Goal: Book appointment/travel/reservation

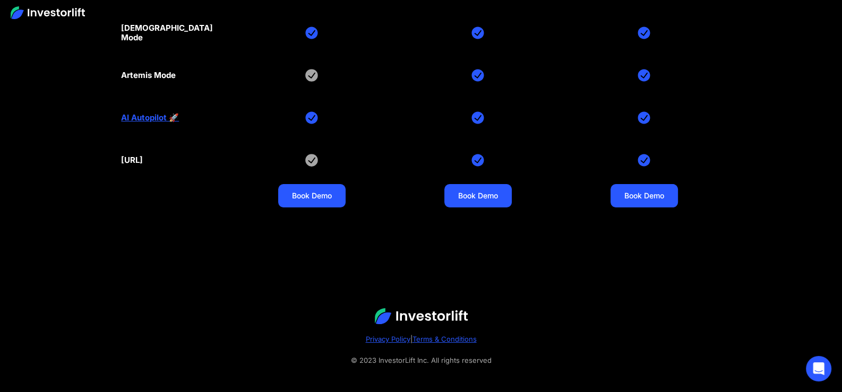
scroll to position [5223, 0]
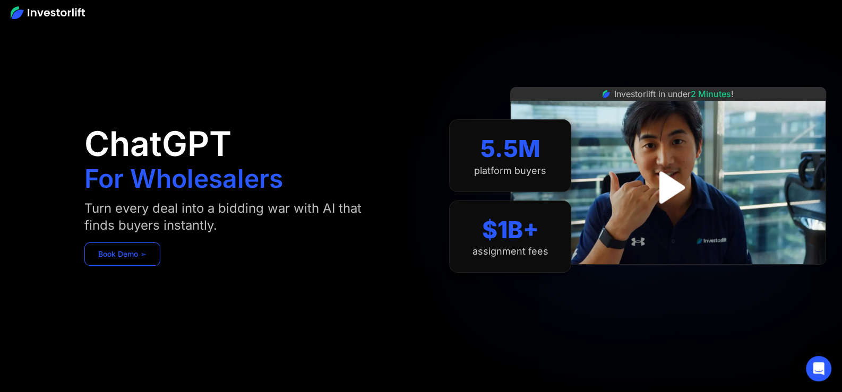
click at [137, 254] on link "Book Demo ➢" at bounding box center [122, 254] width 76 height 23
